Goal: Transaction & Acquisition: Purchase product/service

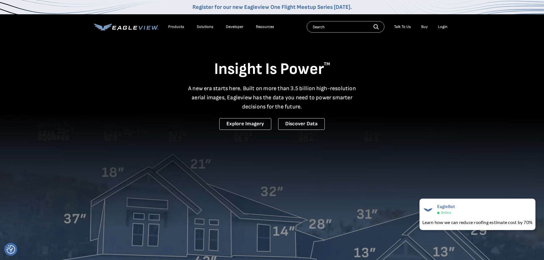
click at [439, 28] on div "Login" at bounding box center [442, 26] width 9 height 5
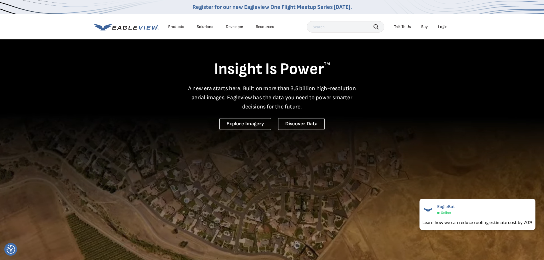
click at [443, 29] on div "Login" at bounding box center [442, 26] width 9 height 5
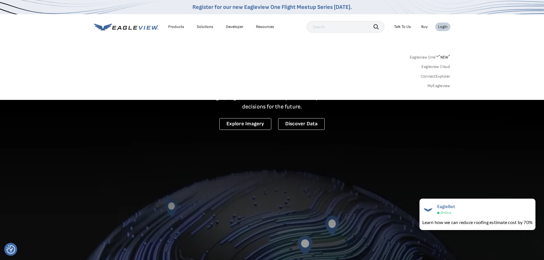
click at [440, 89] on div "Search Products Our Product Areas Imagery 1-Inch GSD Aerial Imagery *" at bounding box center [272, 73] width 544 height 54
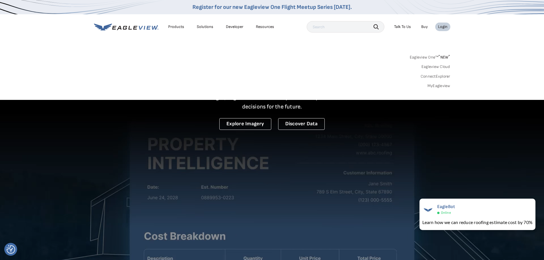
click at [437, 85] on link "MyEagleview" at bounding box center [439, 85] width 23 height 5
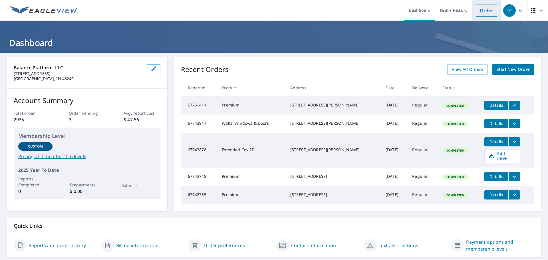
click at [485, 12] on link "Order" at bounding box center [486, 11] width 23 height 12
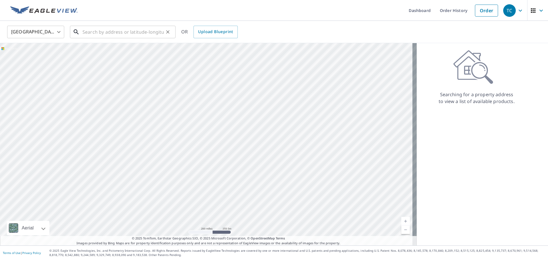
click at [118, 30] on input "text" at bounding box center [123, 32] width 81 height 16
paste input "[STREET_ADDRESS]"
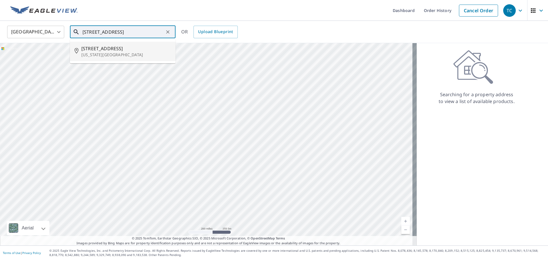
click at [143, 51] on span "[STREET_ADDRESS]" at bounding box center [126, 48] width 90 height 7
type input "[STREET_ADDRESS][US_STATE]"
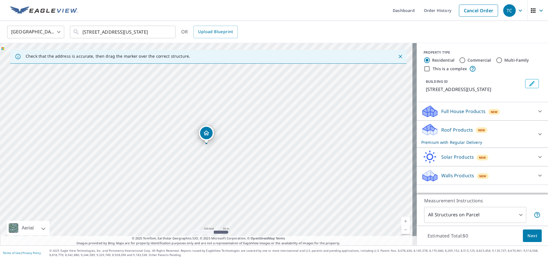
click at [528, 233] on span "Next" at bounding box center [533, 236] width 10 height 7
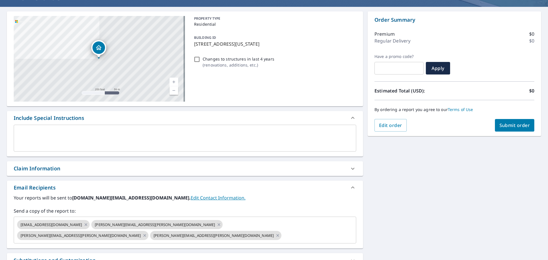
scroll to position [57, 0]
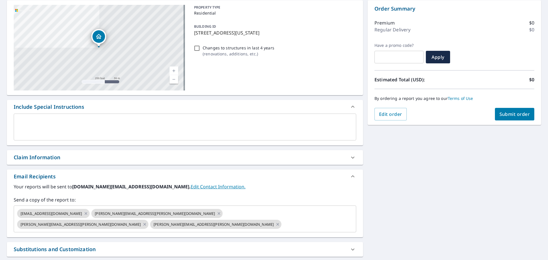
click at [81, 157] on div "Claim Information" at bounding box center [180, 158] width 333 height 8
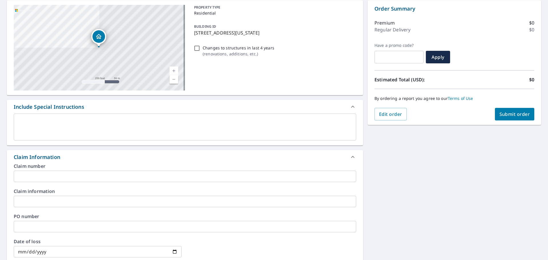
click at [84, 177] on input "text" at bounding box center [185, 176] width 343 height 11
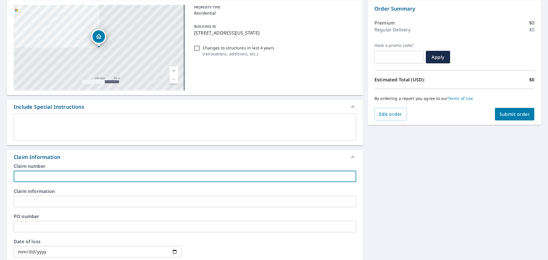
paste input "Global Solar, Roofing & Construction_OliverioLaura_3690M781Q_Statefarm"
type input "Global Solar, Roofing & Construction_OliverioLaura_3690M781Q_Statefarm"
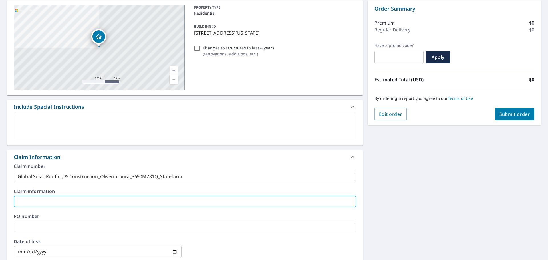
click at [87, 197] on input "text" at bounding box center [185, 201] width 343 height 11
paste input "Global Solar, Roofing & Construction_OliverioLaura_3690M781Q_Statefarm"
type input "Global Solar, Roofing & Construction_OliverioLaura_3690M781Q_Statefarm"
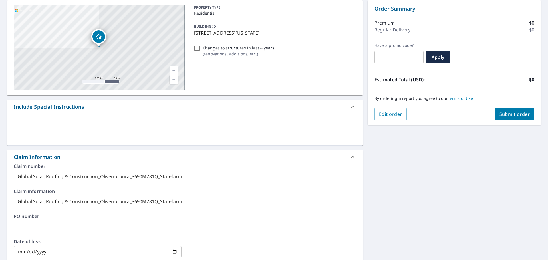
click at [418, 177] on div "5021 NW 24th Pl Oklahoma City, OK 73127 Aerial Road A standard road map Aerial …" at bounding box center [274, 209] width 548 height 426
click at [503, 105] on div "By ordering a report you agree to our Terms of Use" at bounding box center [455, 98] width 160 height 19
click at [507, 118] on button "Submit order" at bounding box center [515, 114] width 40 height 13
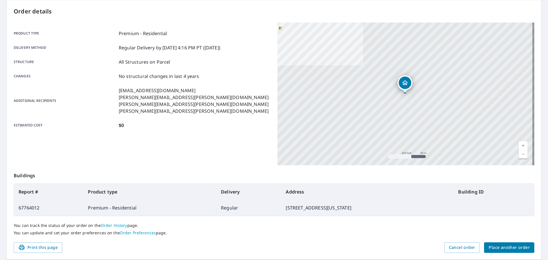
drag, startPoint x: 355, startPoint y: 208, endPoint x: 20, endPoint y: 193, distance: 334.5
click at [20, 193] on table "Report # Product type Delivery Address Building ID 67764012 Premium - Residenti…" at bounding box center [274, 200] width 521 height 33
drag, startPoint x: 154, startPoint y: 209, endPoint x: 158, endPoint y: 209, distance: 3.4
click at [155, 209] on td "Premium - Residential" at bounding box center [149, 208] width 133 height 16
click at [337, 215] on td "5021 NW 24th Pl, Oklahoma City OK 73127" at bounding box center [367, 208] width 173 height 16
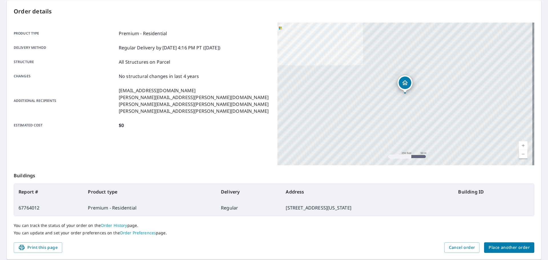
drag, startPoint x: 355, startPoint y: 207, endPoint x: 19, endPoint y: 194, distance: 336.5
click at [19, 194] on table "Report # Product type Delivery Address Building ID 67764012 Premium - Residenti…" at bounding box center [274, 200] width 521 height 33
copy table "Report # Product type Delivery Address Building ID 67764012 Premium - Residenti…"
